Goal: Navigation & Orientation: Find specific page/section

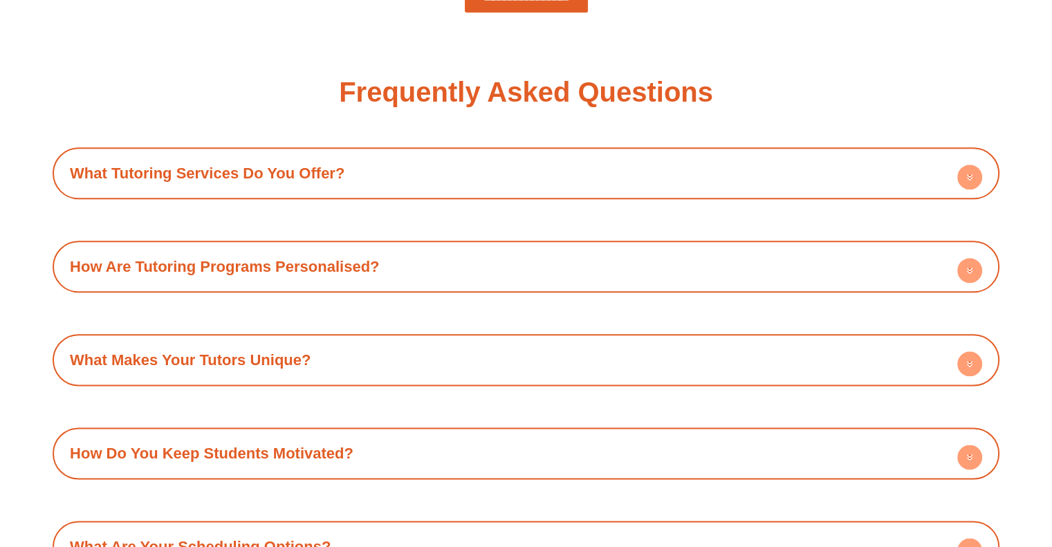
scroll to position [1657, 0]
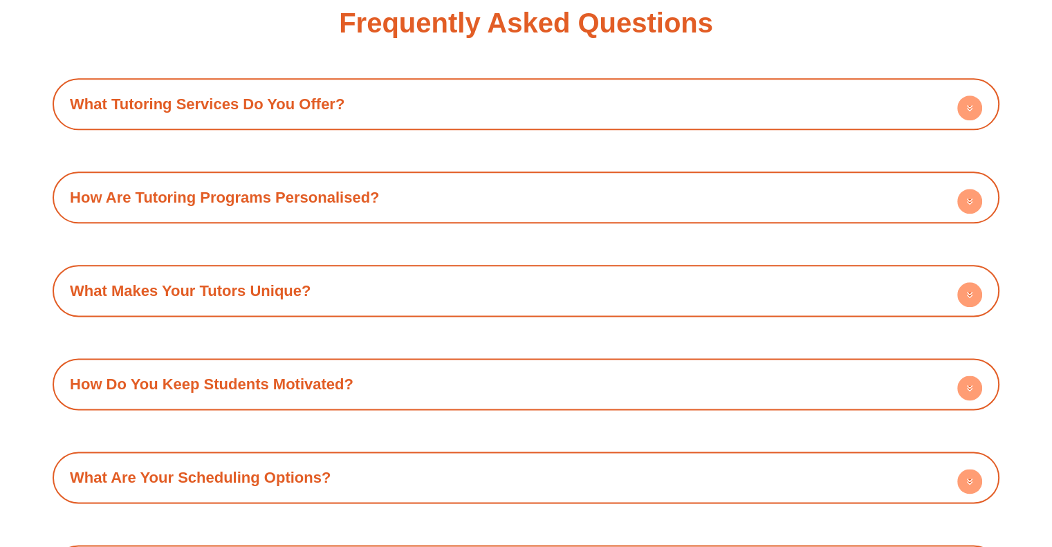
click at [972, 199] on icon at bounding box center [970, 200] width 5 height 2
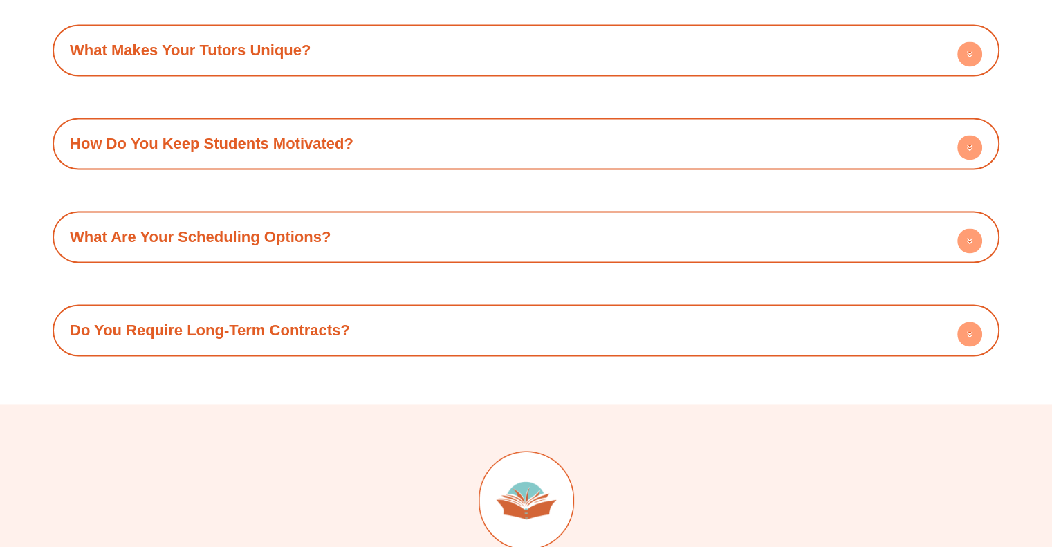
scroll to position [2003, 0]
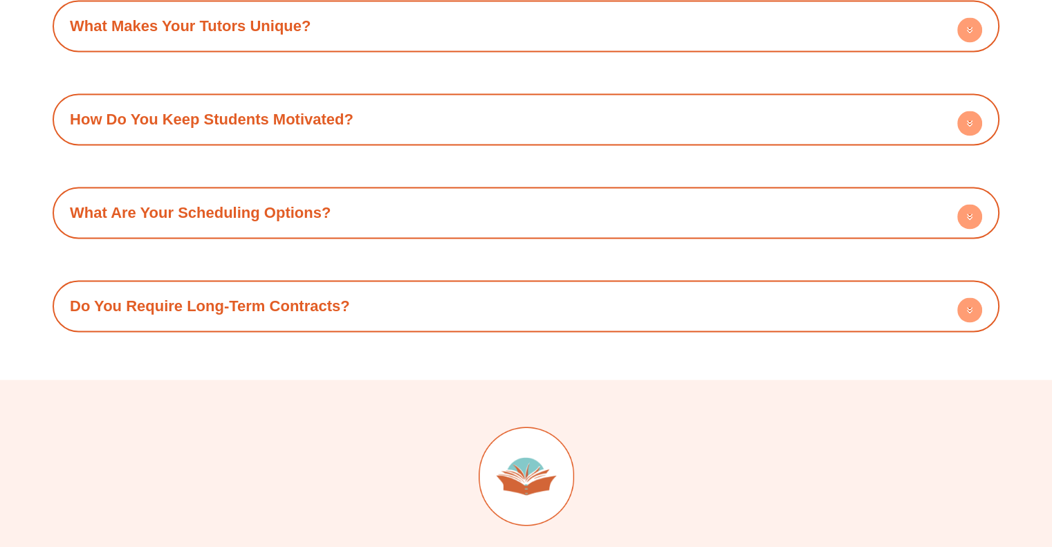
click at [968, 217] on circle at bounding box center [969, 216] width 25 height 25
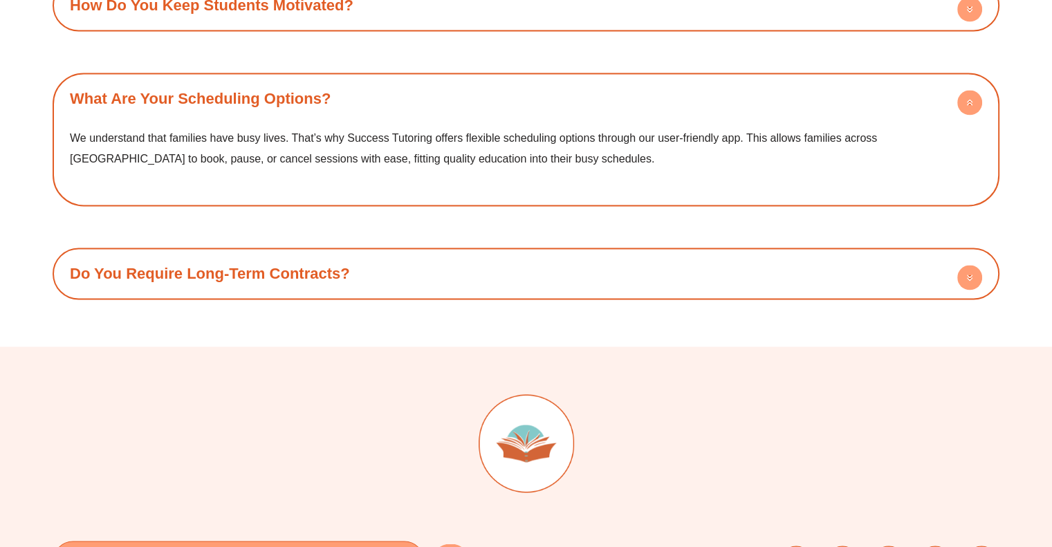
scroll to position [2141, 0]
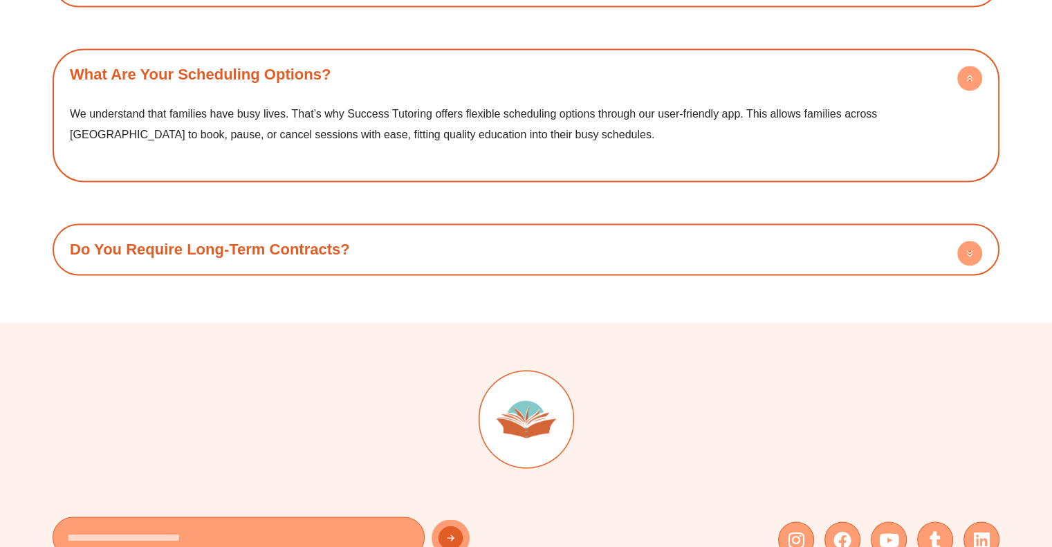
click at [968, 256] on circle at bounding box center [969, 253] width 25 height 25
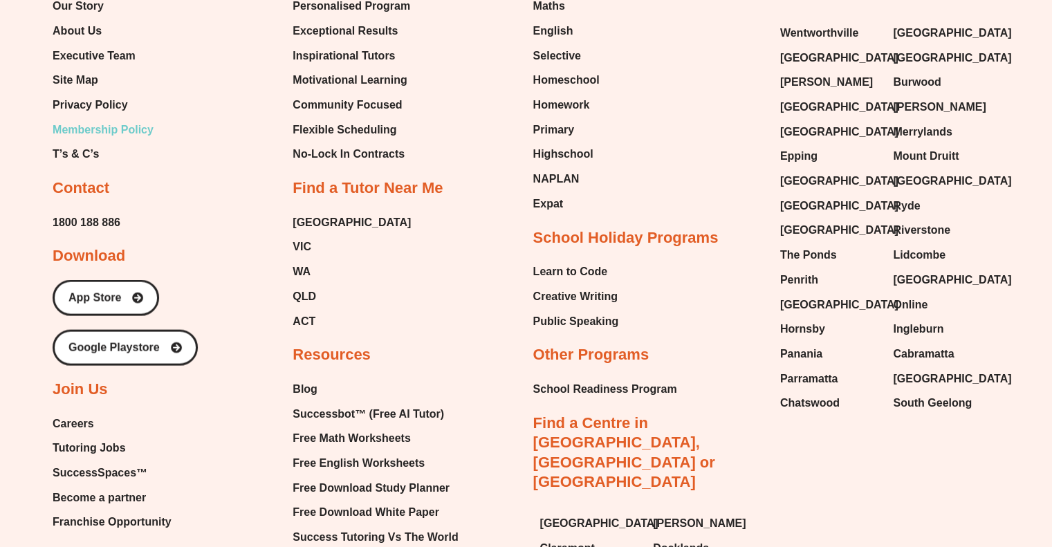
scroll to position [2902, 0]
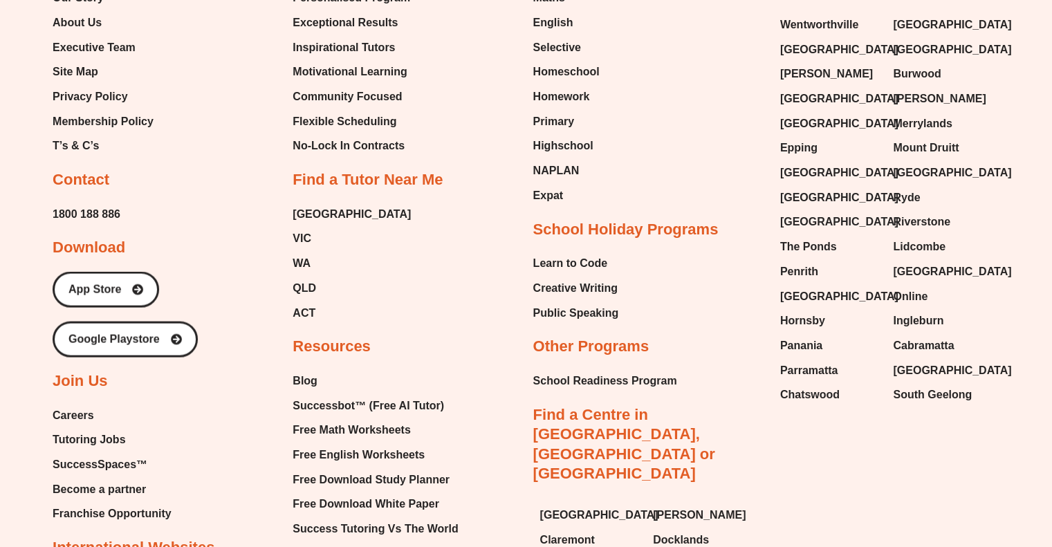
click at [75, 407] on span "Careers" at bounding box center [73, 415] width 41 height 21
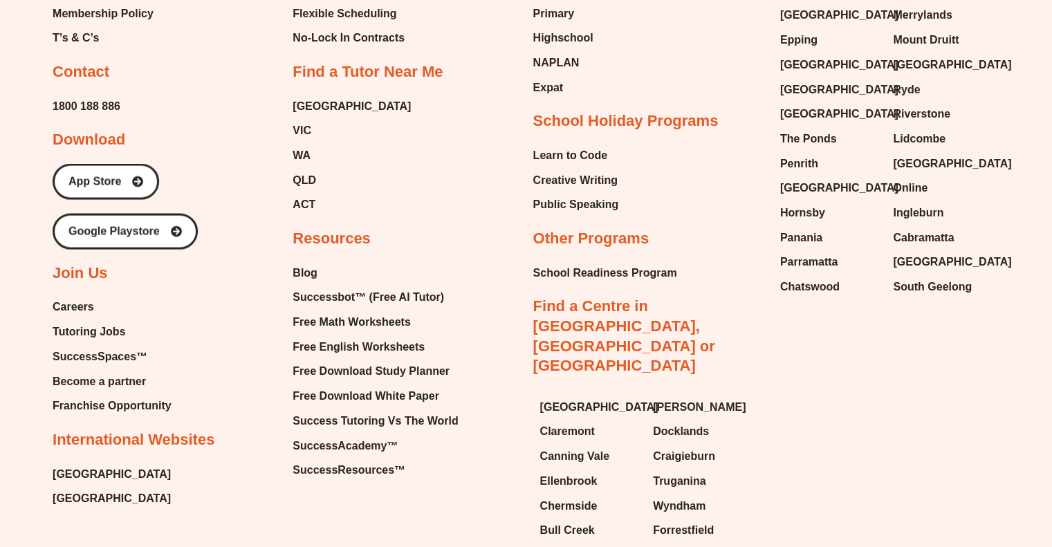
scroll to position [2917, 0]
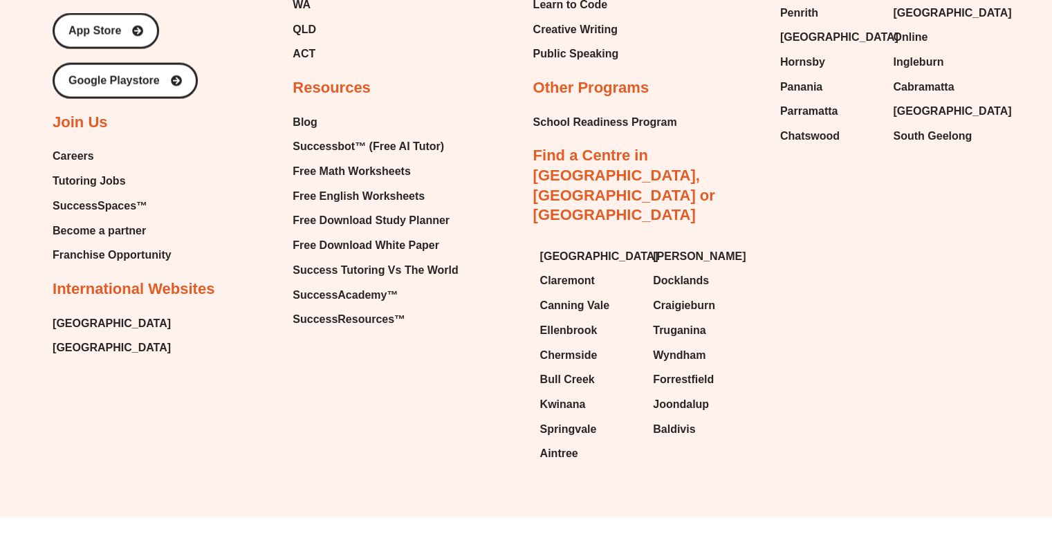
click at [85, 197] on span "SuccessSpaces™" at bounding box center [100, 206] width 95 height 21
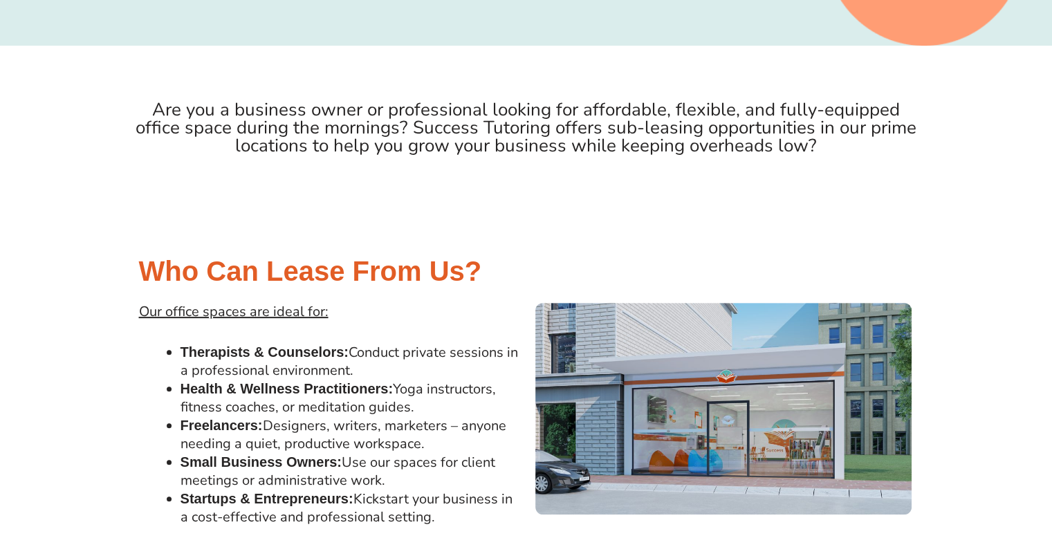
scroll to position [481, 0]
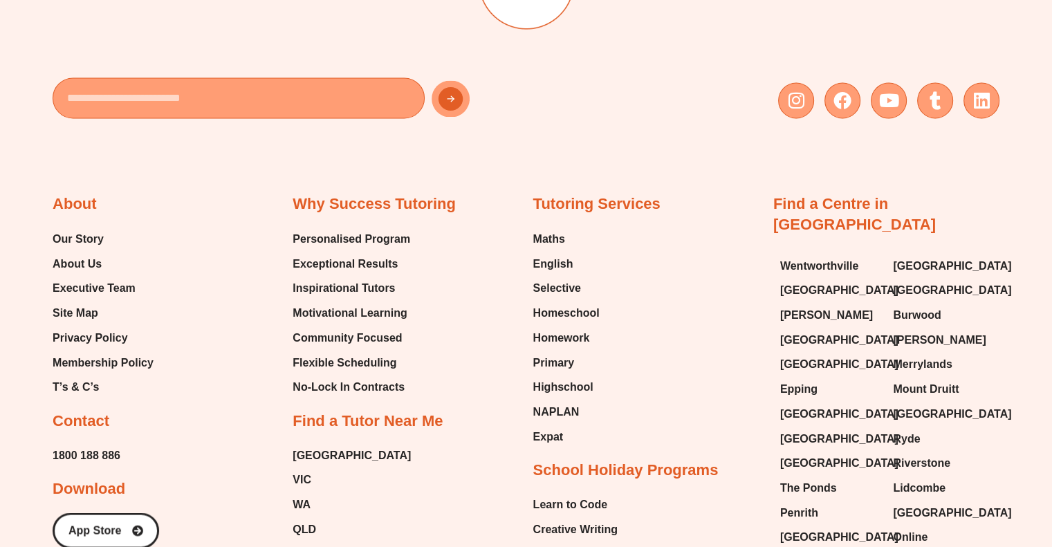
scroll to position [2421, 0]
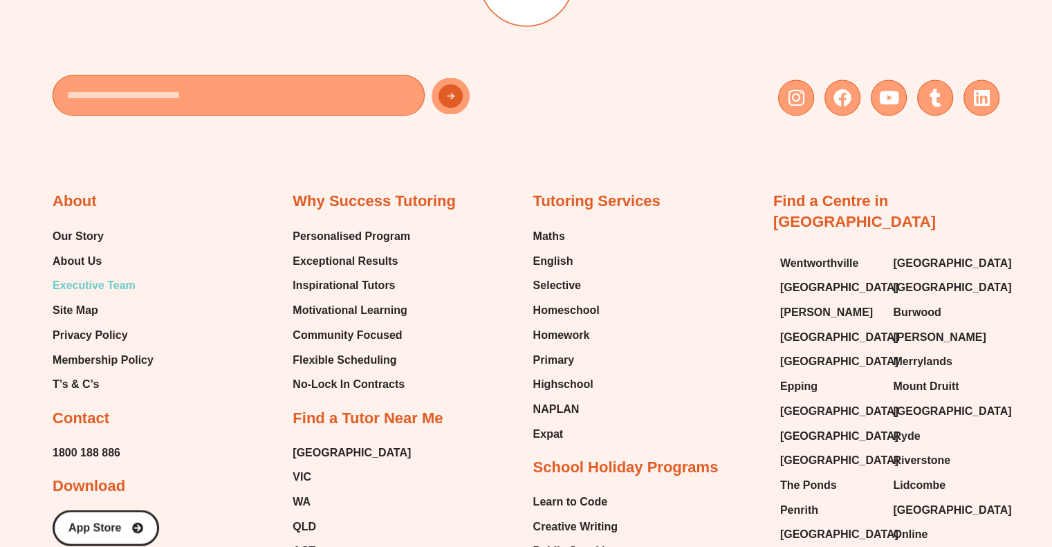
click at [128, 283] on span "Executive Team" at bounding box center [94, 285] width 83 height 21
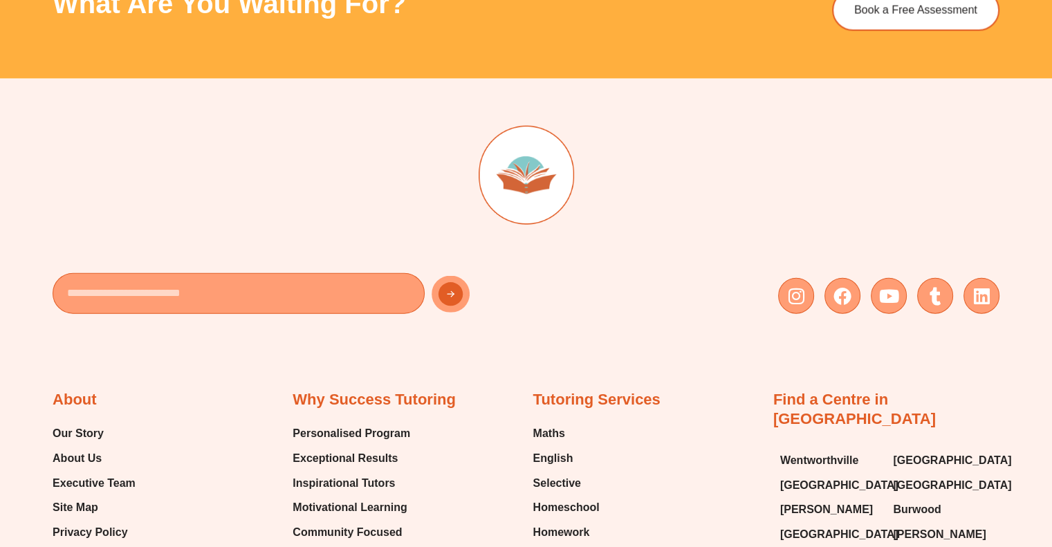
scroll to position [3320, 0]
